Goal: Information Seeking & Learning: Learn about a topic

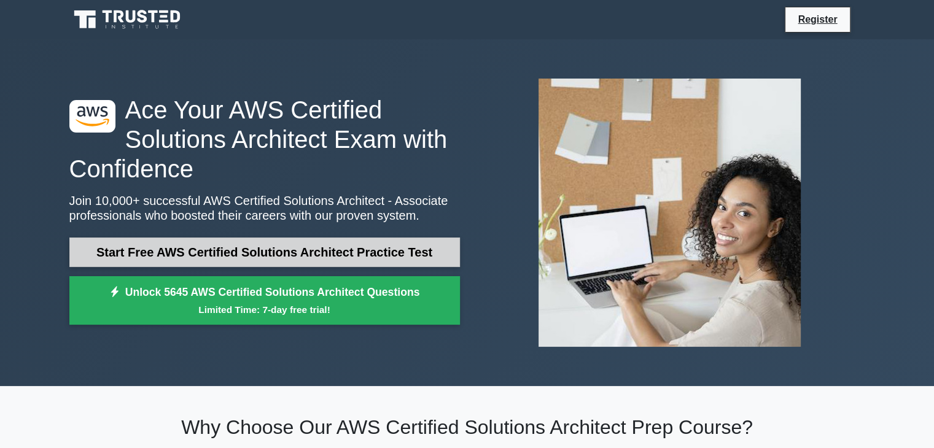
click at [321, 255] on link "Start Free AWS Certified Solutions Architect Practice Test" at bounding box center [264, 252] width 390 height 29
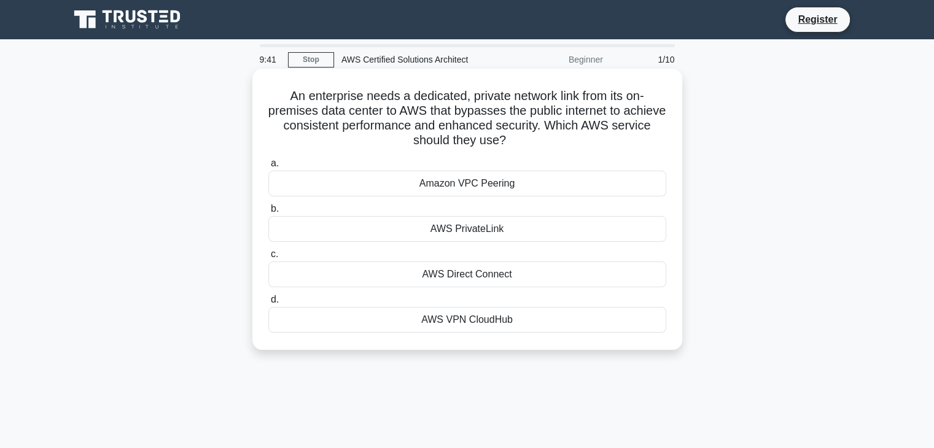
click at [515, 177] on div "Amazon VPC Peering" at bounding box center [467, 184] width 398 height 26
click at [268, 168] on input "a. Amazon VPC Peering" at bounding box center [268, 164] width 0 height 8
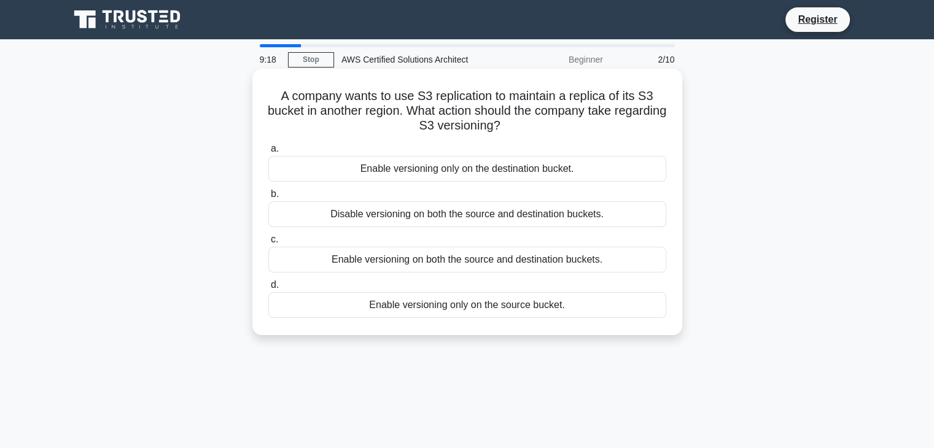
click at [473, 263] on div "Enable versioning on both the source and destination buckets." at bounding box center [467, 260] width 398 height 26
click at [268, 244] on input "c. Enable versioning on both the source and destination buckets." at bounding box center [268, 240] width 0 height 8
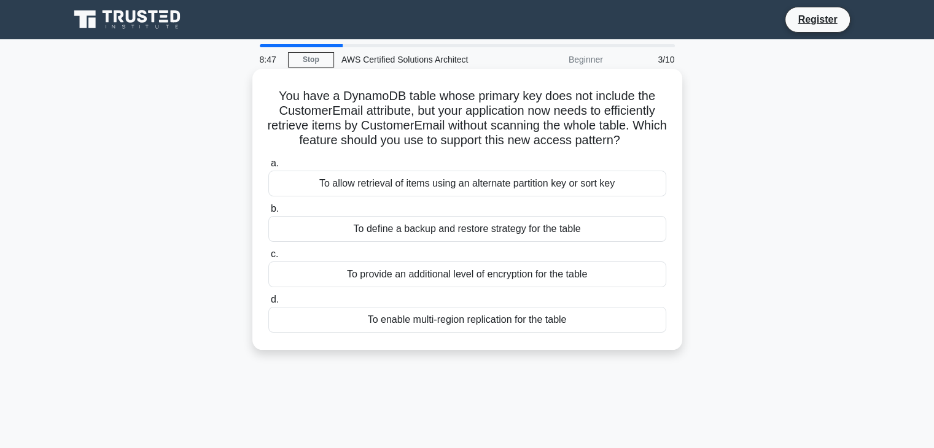
click at [500, 278] on div "To provide an additional level of encryption for the table" at bounding box center [467, 275] width 398 height 26
click at [268, 258] on input "c. To provide an additional level of encryption for the table" at bounding box center [268, 254] width 0 height 8
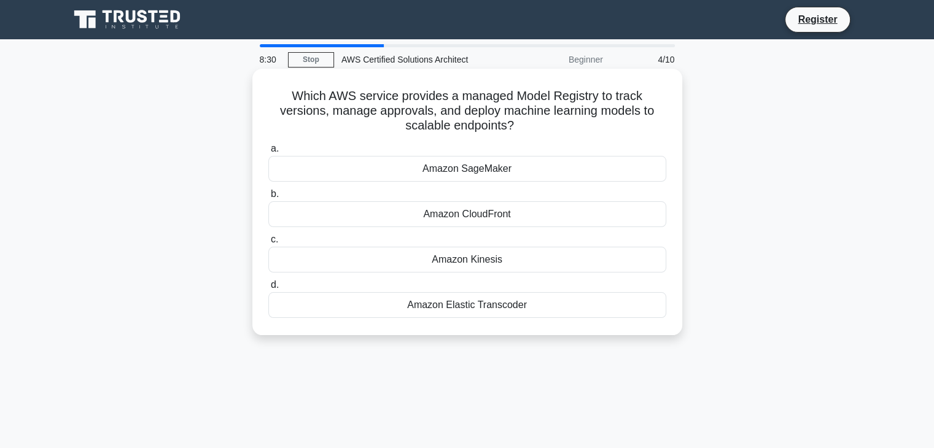
click at [492, 227] on div "Amazon CloudFront" at bounding box center [467, 214] width 398 height 26
click at [268, 198] on input "b. Amazon CloudFront" at bounding box center [268, 194] width 0 height 8
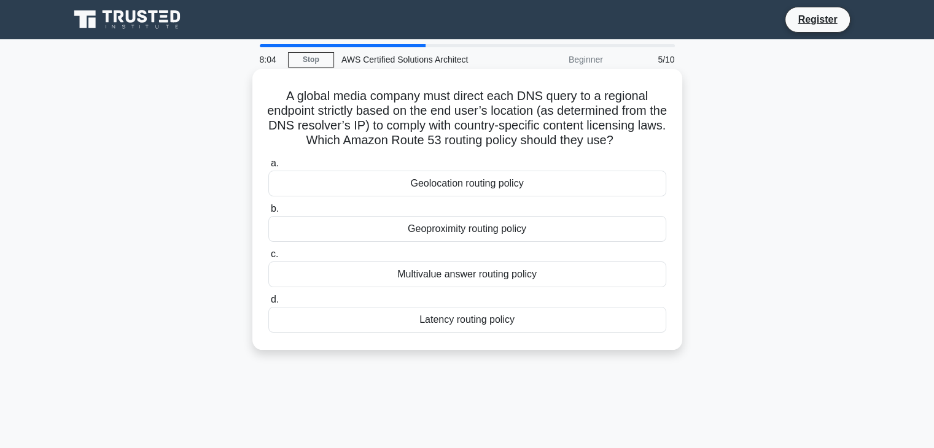
click at [491, 180] on div "Geolocation routing policy" at bounding box center [467, 184] width 398 height 26
click at [268, 168] on input "a. Geolocation routing policy" at bounding box center [268, 164] width 0 height 8
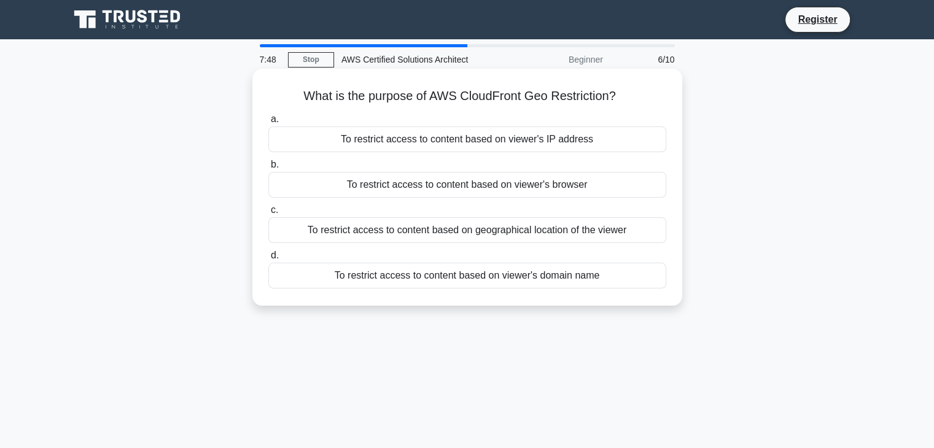
click at [515, 233] on div "To restrict access to content based on geographical location of the viewer" at bounding box center [467, 230] width 398 height 26
click at [268, 214] on input "c. To restrict access to content based on geographical location of the viewer" at bounding box center [268, 210] width 0 height 8
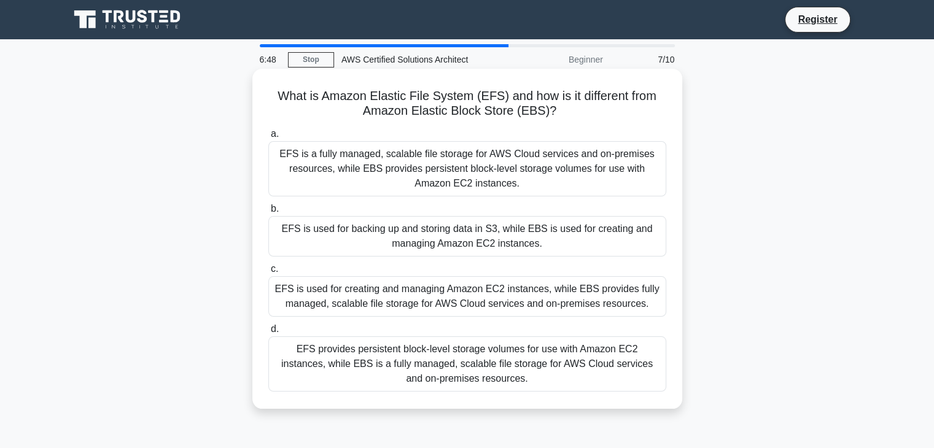
click at [473, 172] on div "EFS is a fully managed, scalable file storage for AWS Cloud services and on-pre…" at bounding box center [467, 168] width 398 height 55
click at [268, 138] on input "a. EFS is a fully managed, scalable file storage for AWS Cloud services and on-…" at bounding box center [268, 134] width 0 height 8
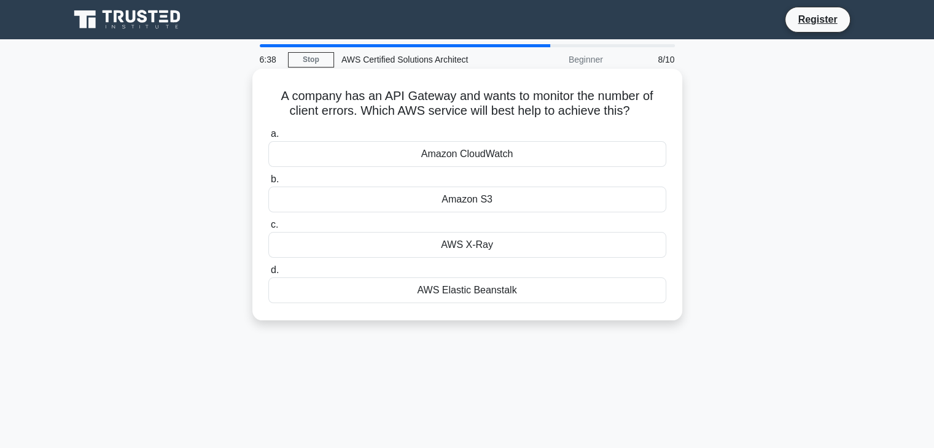
click at [475, 157] on div "Amazon CloudWatch" at bounding box center [467, 154] width 398 height 26
click at [268, 138] on input "a. Amazon CloudWatch" at bounding box center [268, 134] width 0 height 8
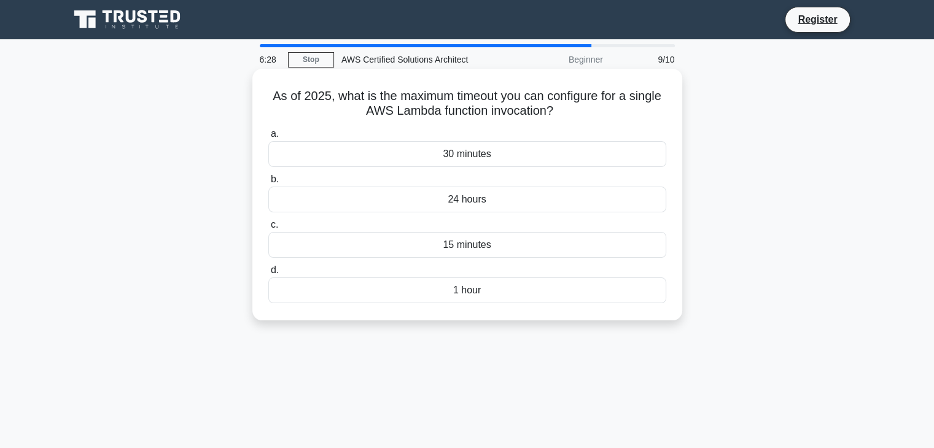
click at [487, 158] on div "30 minutes" at bounding box center [467, 154] width 398 height 26
click at [268, 138] on input "a. 30 minutes" at bounding box center [268, 134] width 0 height 8
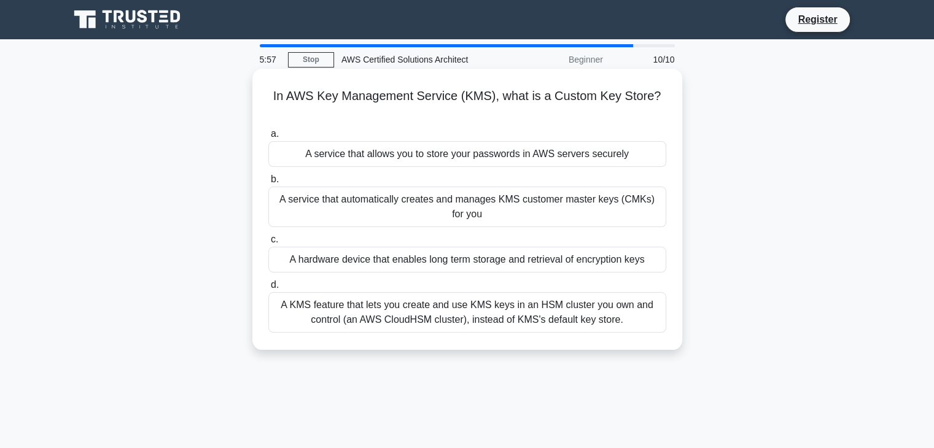
click at [614, 158] on div "A service that allows you to store your passwords in AWS servers securely" at bounding box center [467, 154] width 398 height 26
click at [268, 138] on input "a. A service that allows you to store your passwords in AWS servers securely" at bounding box center [268, 134] width 0 height 8
